Goal: Find specific page/section: Find specific page/section

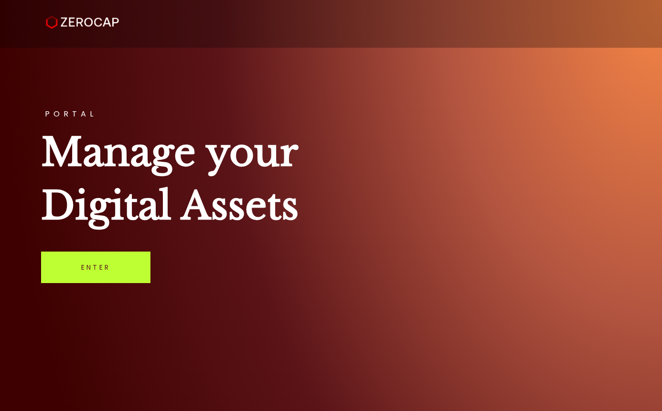
click at [88, 270] on link "Enter" at bounding box center [95, 268] width 109 height 32
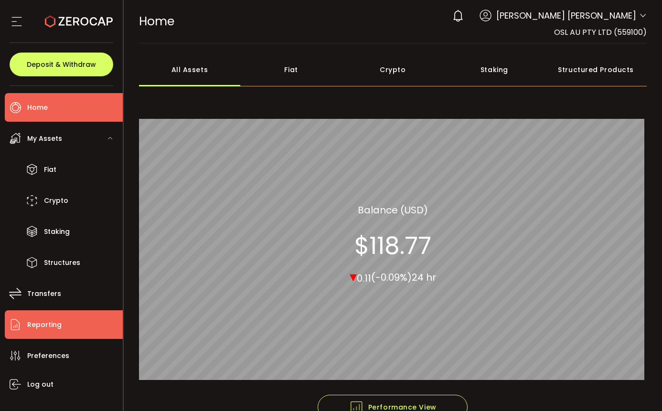
click at [56, 326] on span "Reporting" at bounding box center [44, 325] width 34 height 14
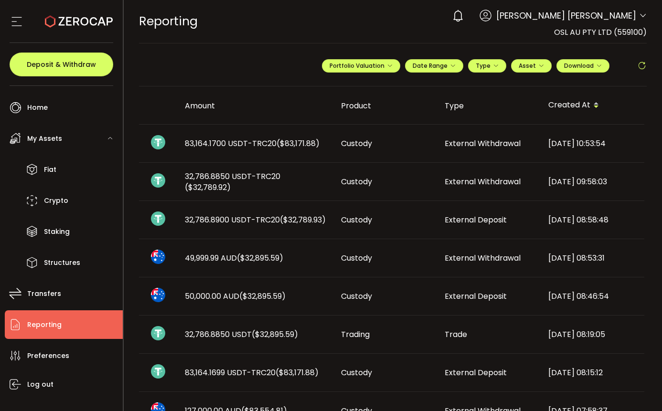
click at [464, 17] on icon at bounding box center [457, 15] width 13 height 13
